Goal: Task Accomplishment & Management: Use online tool/utility

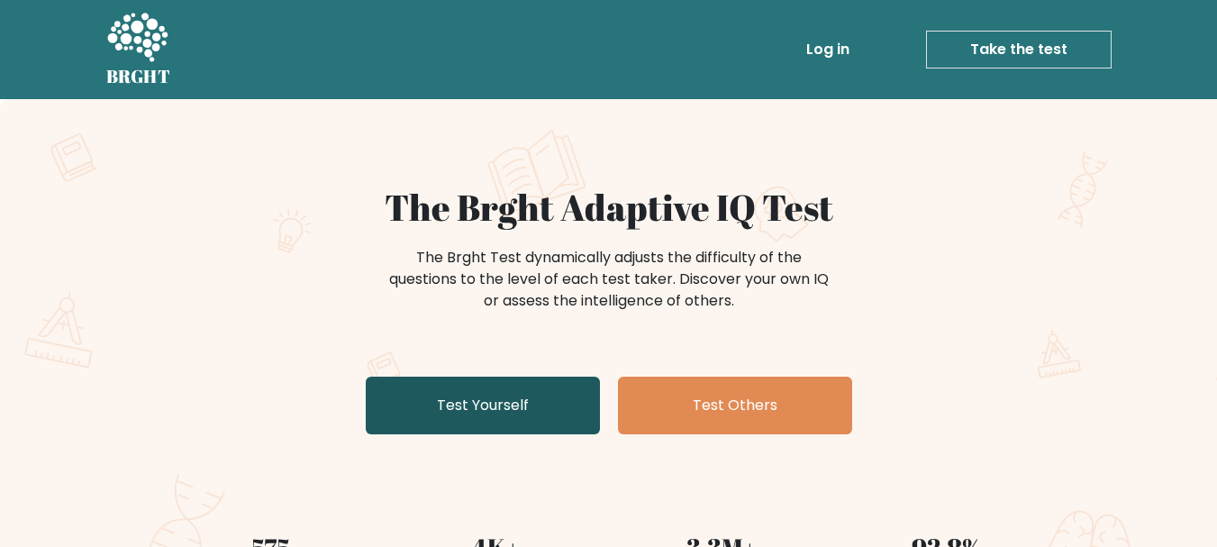
click at [510, 403] on link "Test Yourself" at bounding box center [483, 406] width 234 height 58
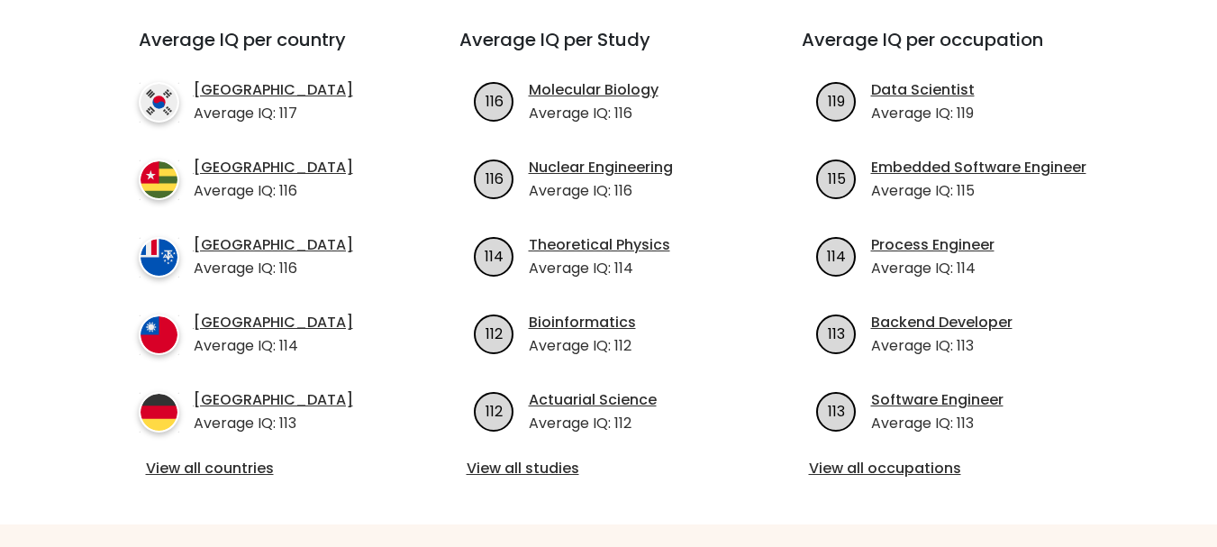
scroll to position [658, 0]
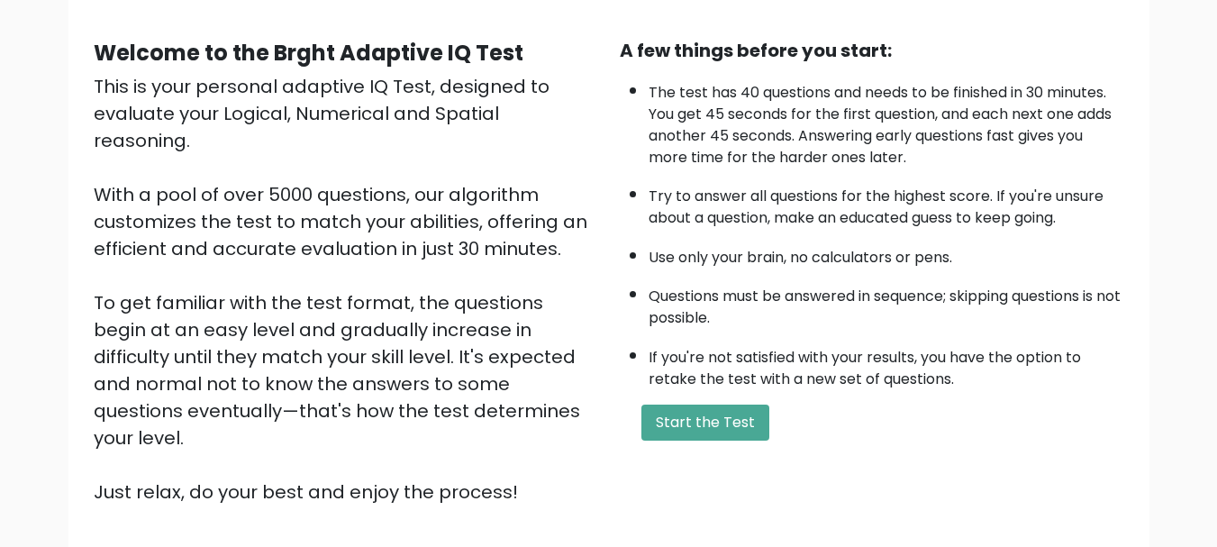
scroll to position [278, 0]
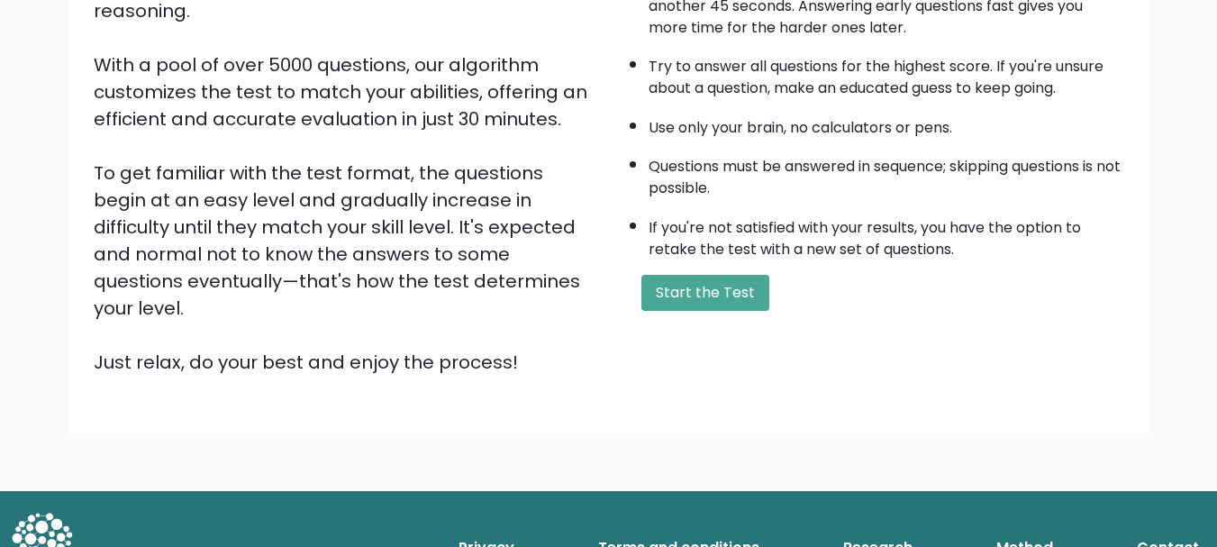
click at [640, 290] on form "Start the Test" at bounding box center [872, 293] width 505 height 36
click at [695, 309] on button "Start the Test" at bounding box center [706, 293] width 128 height 36
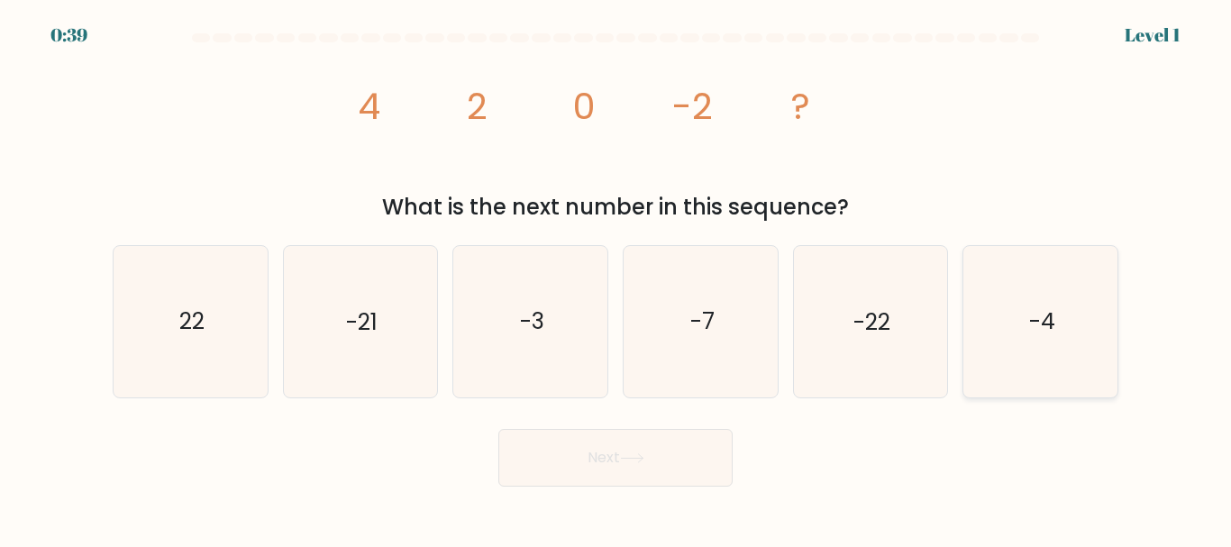
click at [1020, 327] on icon "-4" at bounding box center [1040, 321] width 150 height 150
click at [616, 278] on input "f. -4" at bounding box center [615, 276] width 1 height 5
radio input "true"
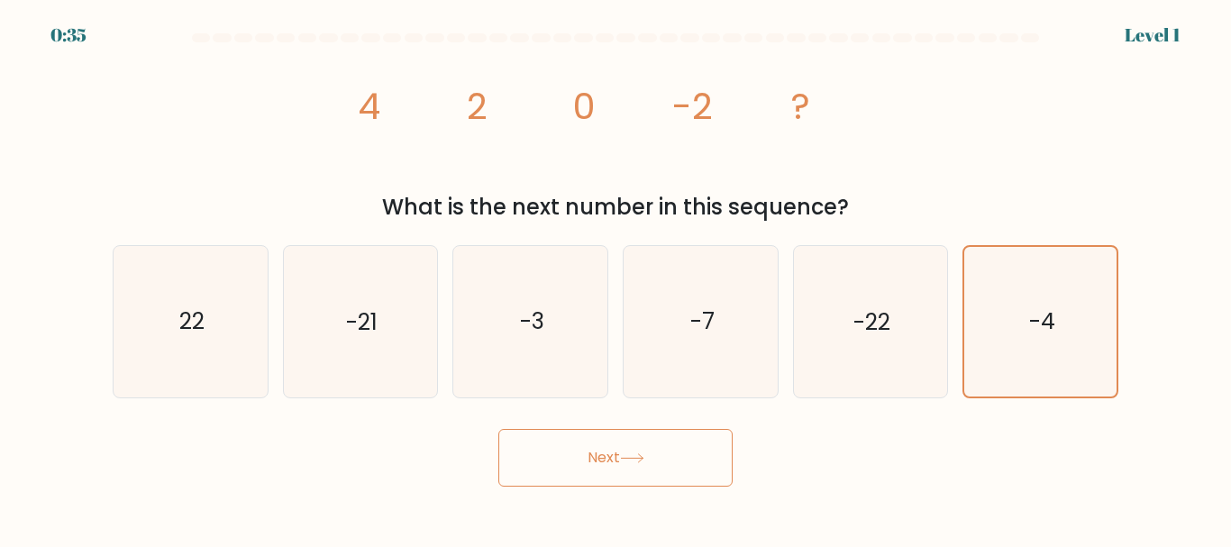
click at [705, 437] on button "Next" at bounding box center [615, 458] width 234 height 58
click at [576, 453] on button "Next" at bounding box center [615, 458] width 234 height 58
